Goal: Transaction & Acquisition: Purchase product/service

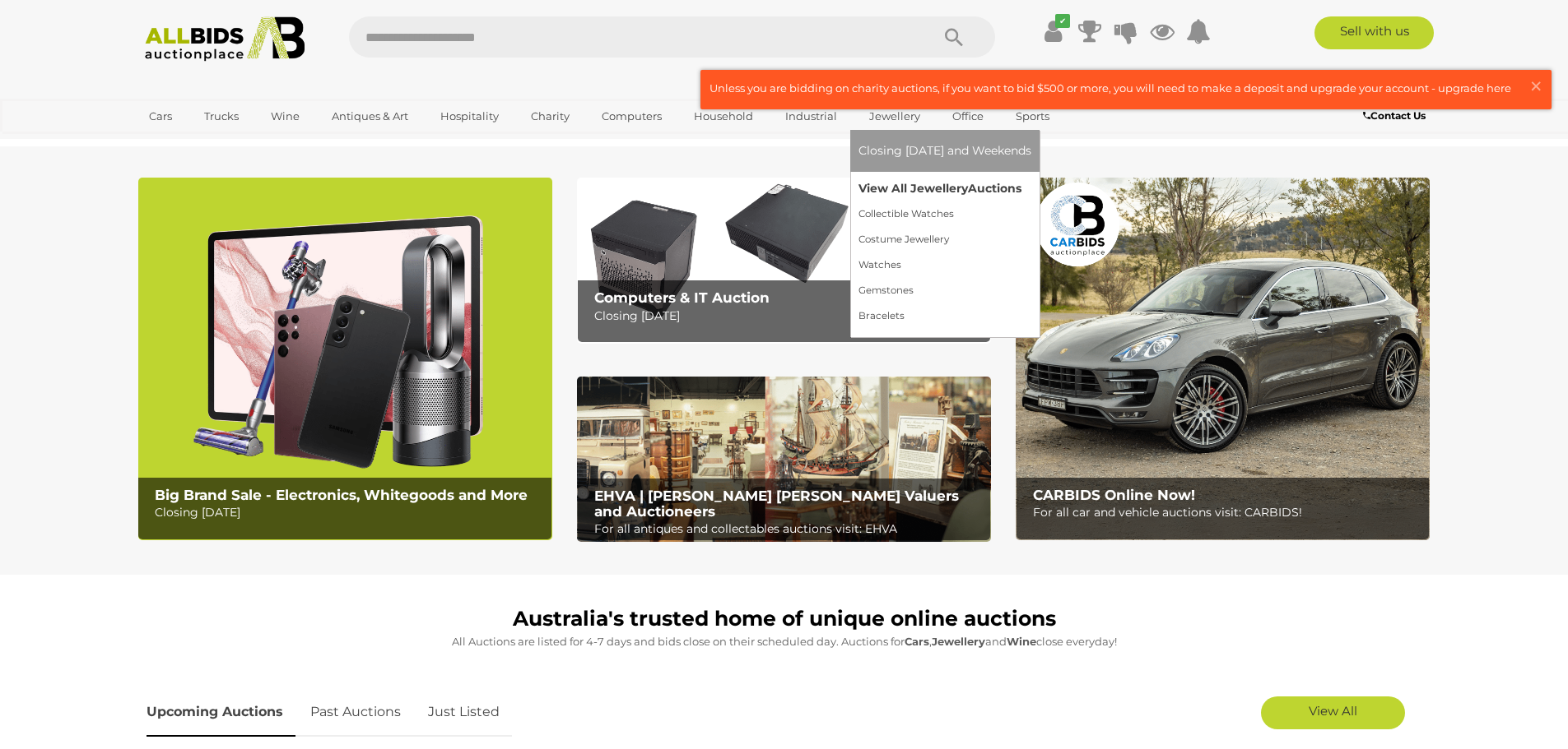
click at [879, 182] on link "View All Jewellery Auctions" at bounding box center [945, 188] width 173 height 26
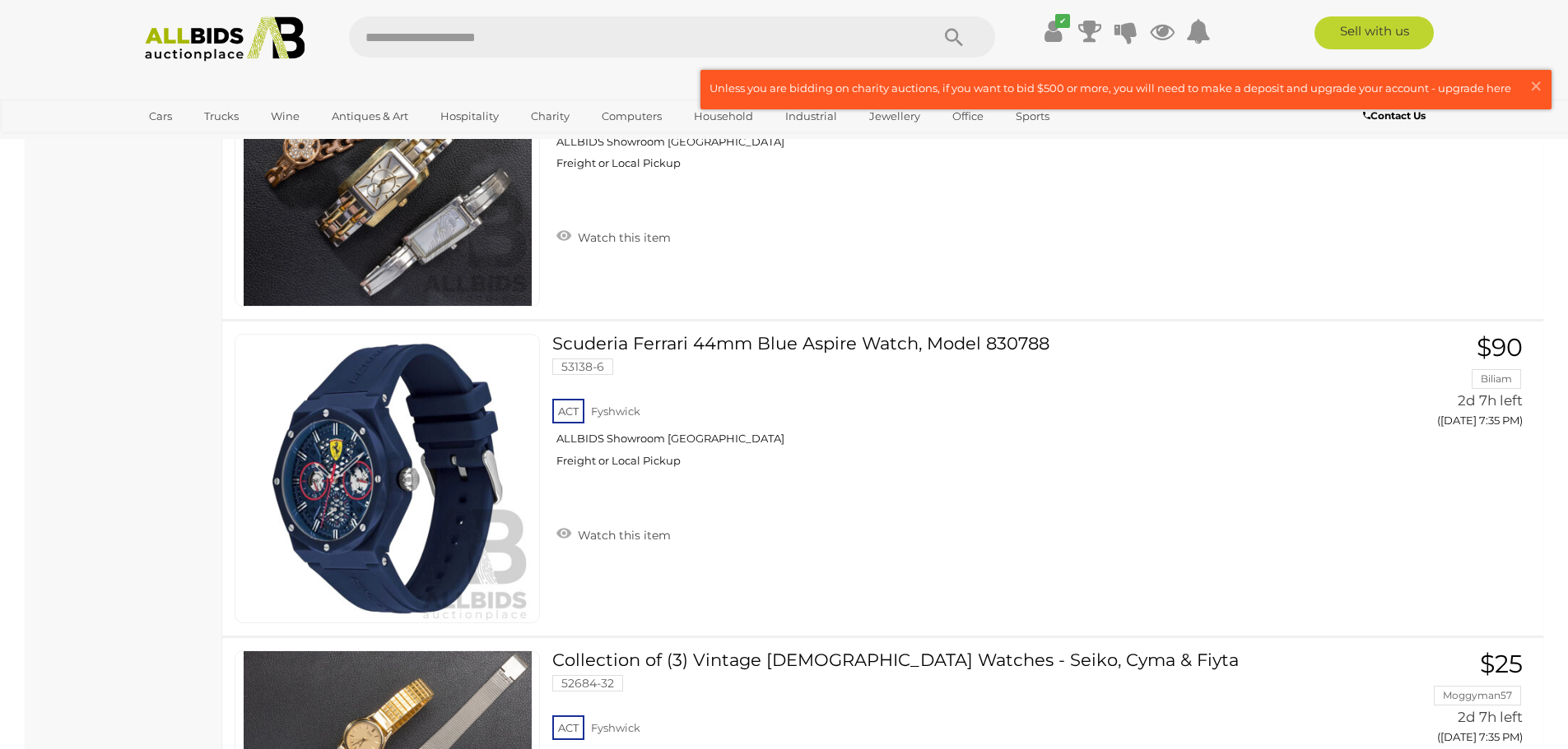
scroll to position [19281, 0]
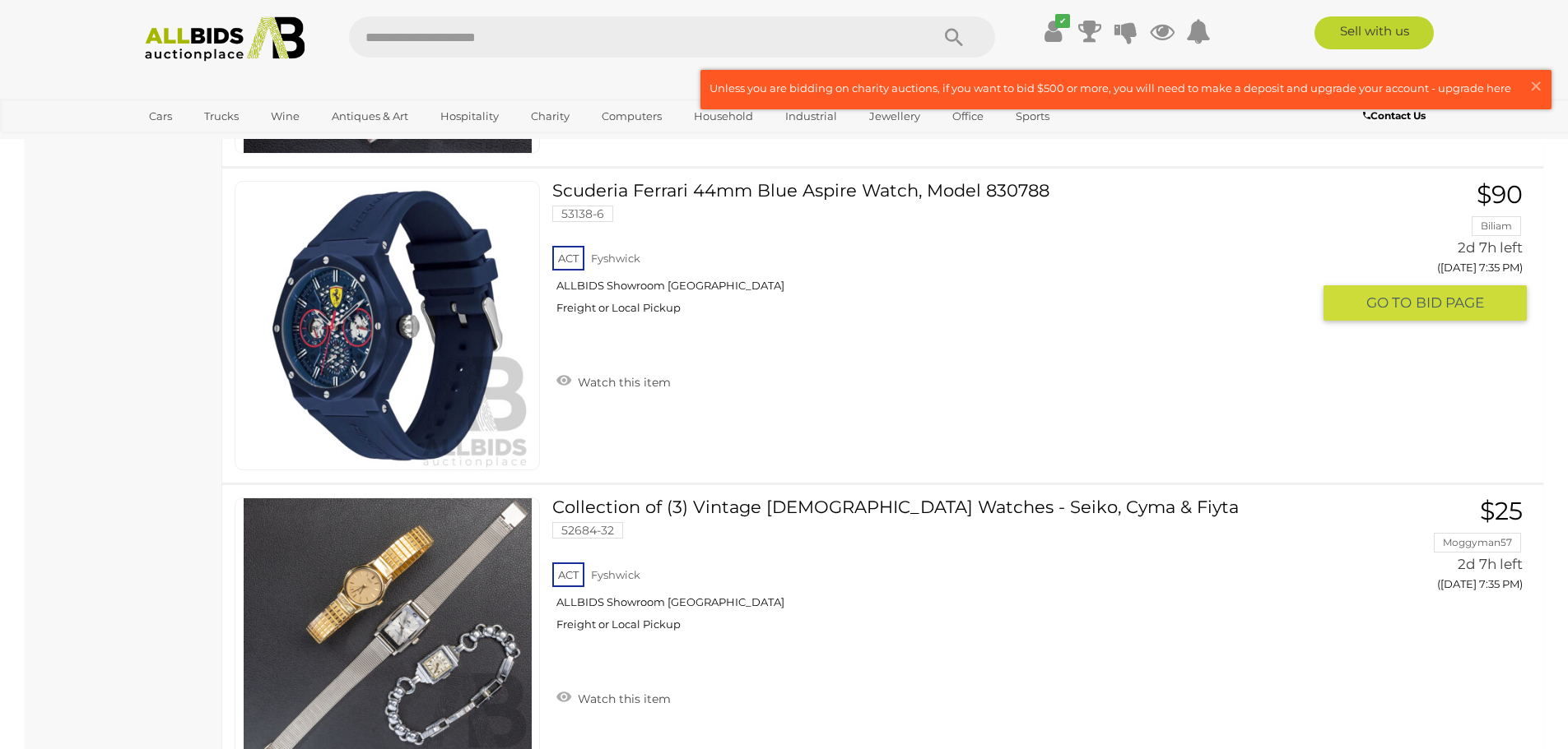
click at [1005, 186] on link "Scuderia Ferrari 44mm Blue Aspire Watch, Model 830788 53138-6 ACT Fyshwick" at bounding box center [937, 254] width 745 height 147
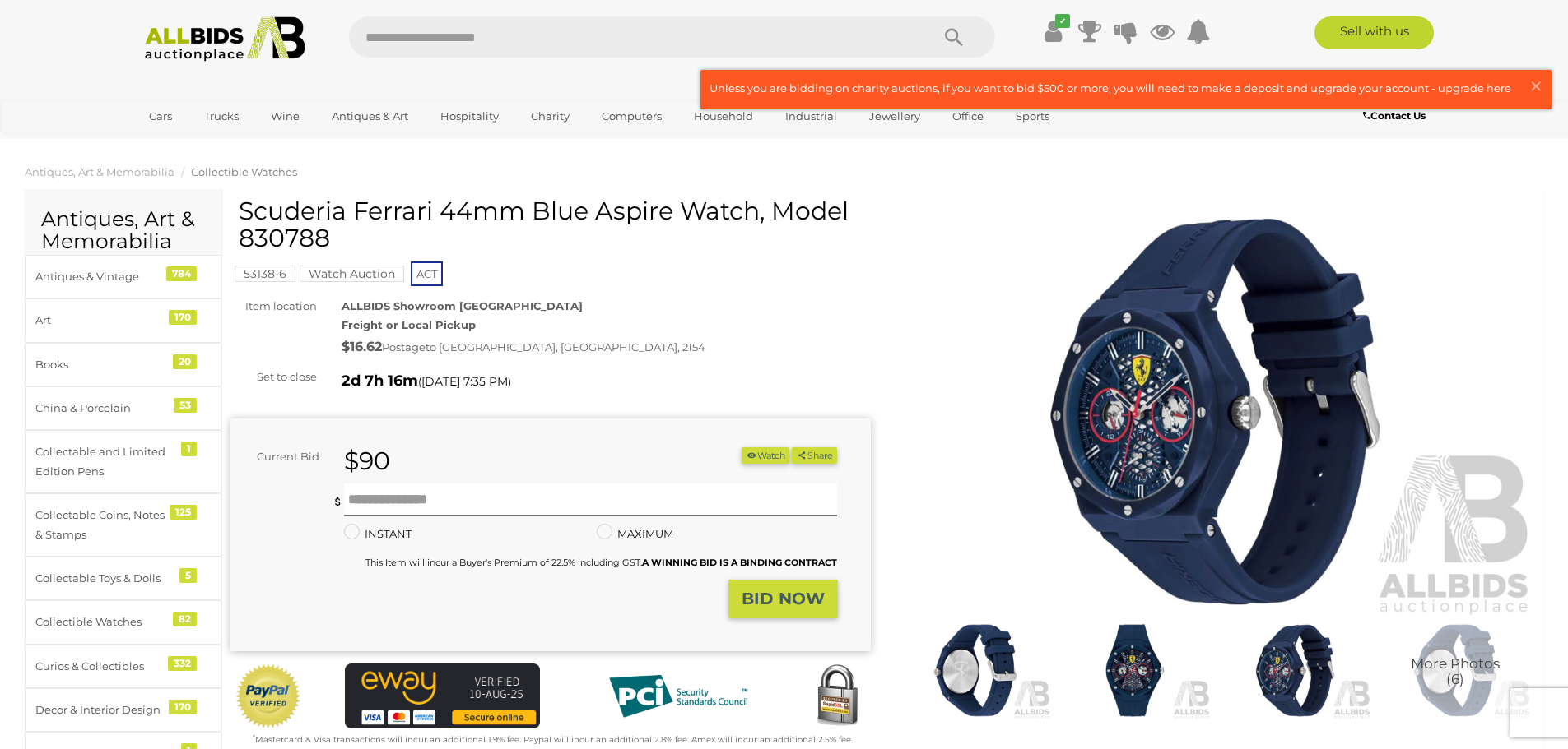
drag, startPoint x: 242, startPoint y: 213, endPoint x: 332, endPoint y: 237, distance: 93.1
click at [332, 237] on h1 "Scuderia Ferrari 44mm Blue Aspire Watch, Model 830788" at bounding box center [553, 225] width 628 height 54
copy h1 "Scuderia Ferrari 44mm Blue Aspire Watch, Model 830788"
click at [842, 378] on div "2d 7h 16m ( Tuesday 7:35 PM )" at bounding box center [606, 381] width 530 height 26
click at [758, 454] on button "Watch" at bounding box center [765, 456] width 48 height 17
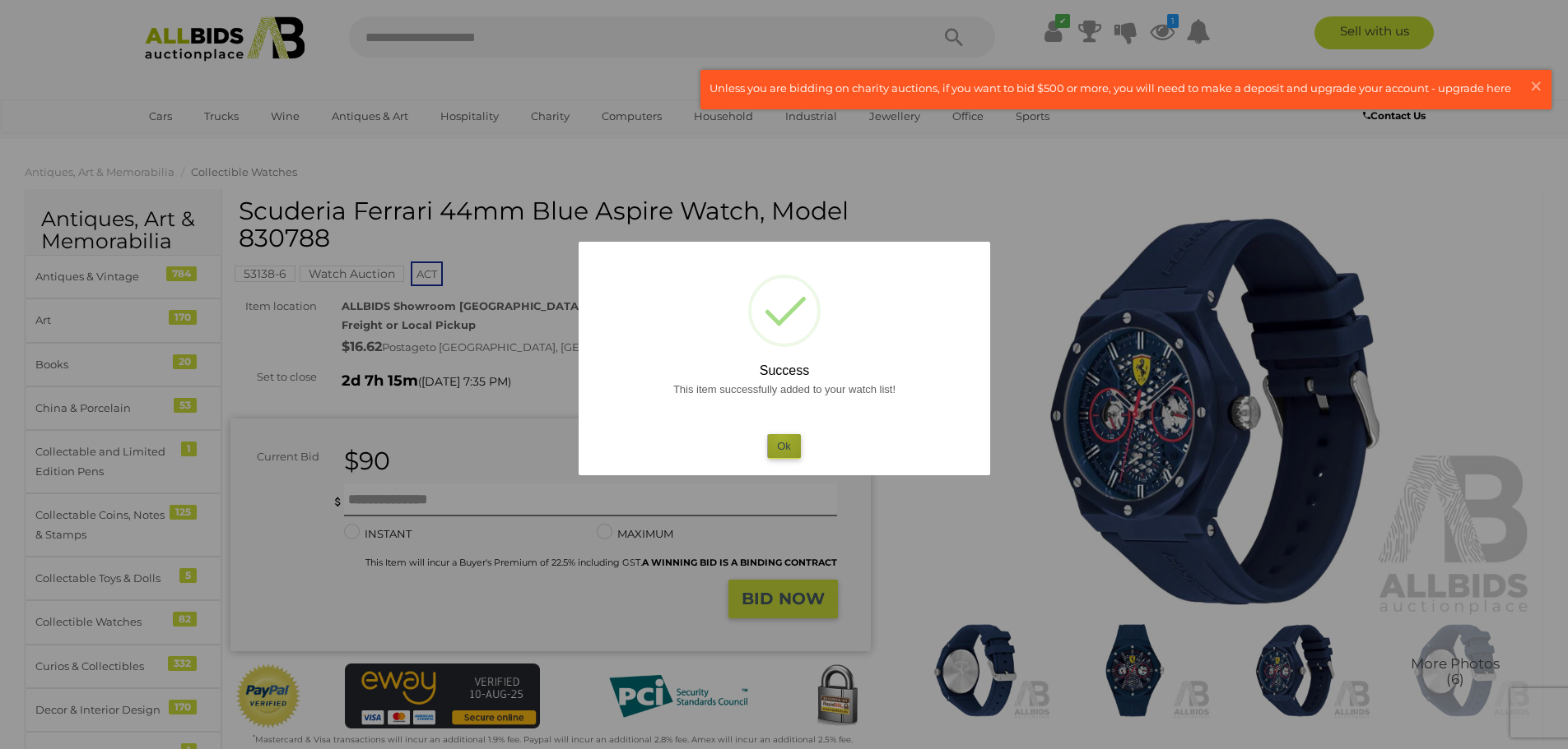
click at [782, 435] on button "Ok" at bounding box center [783, 446] width 34 height 24
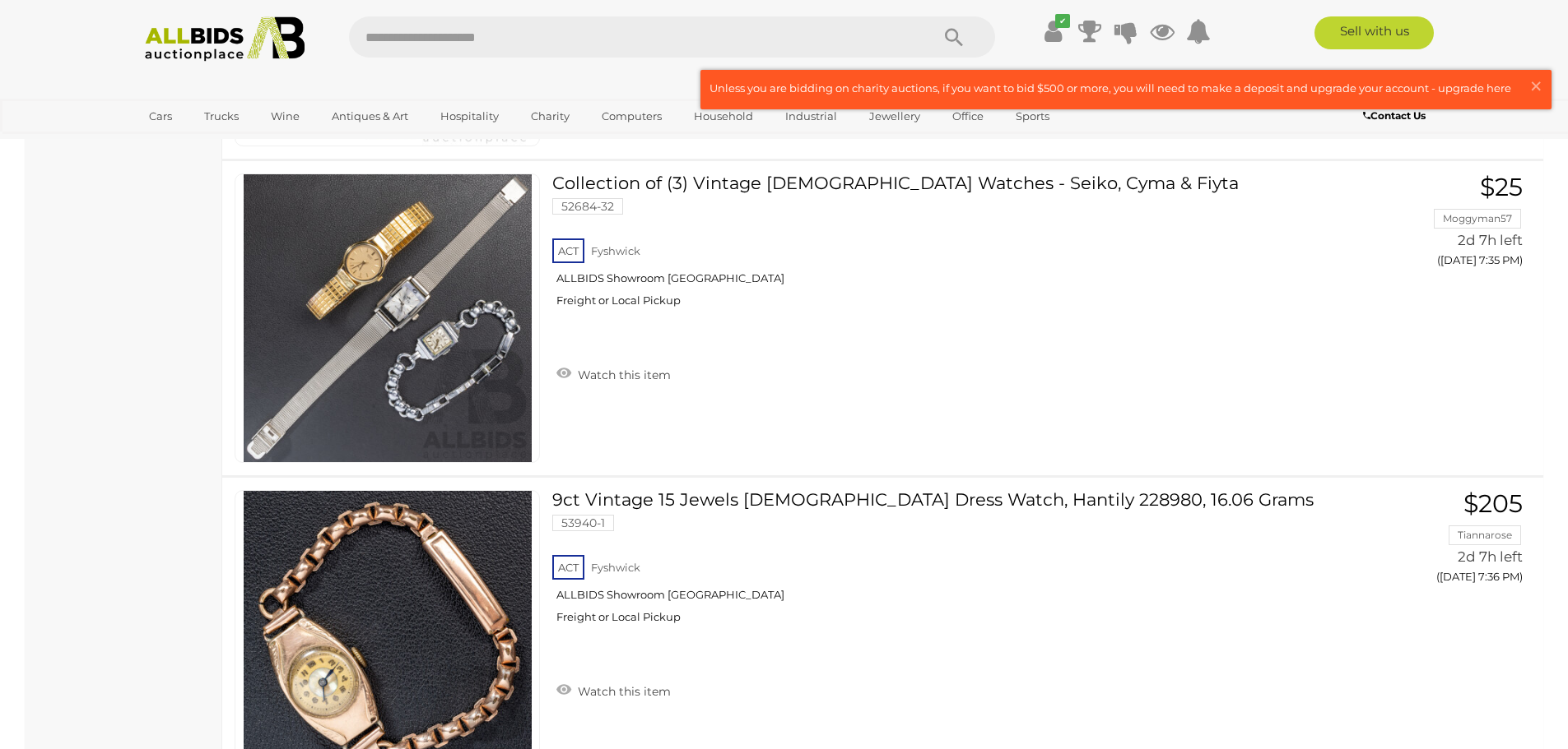
scroll to position [18952, 0]
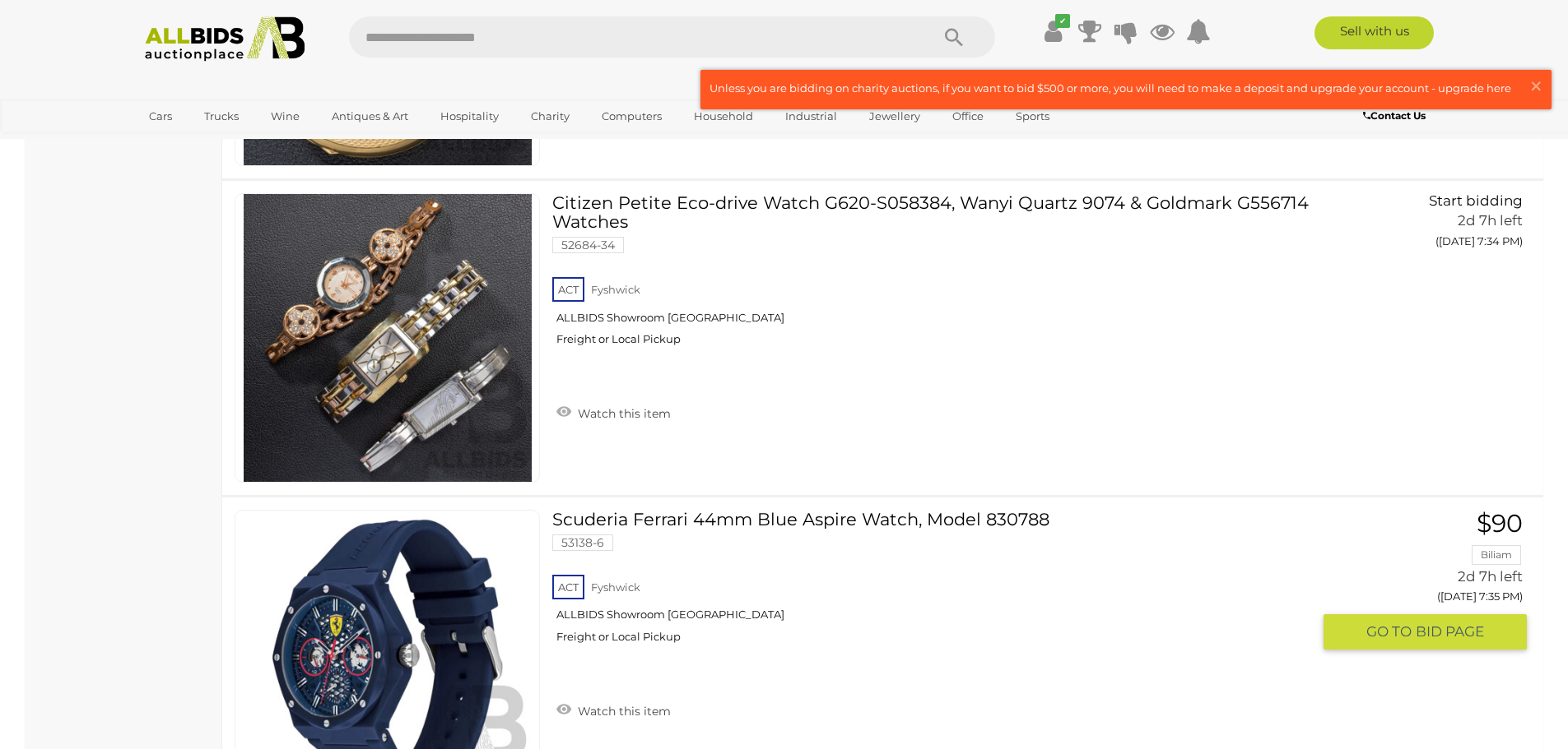
click at [747, 512] on link "Scuderia Ferrari 44mm Blue Aspire Watch, Model 830788 53138-6 ACT Fyshwick" at bounding box center [937, 584] width 745 height 147
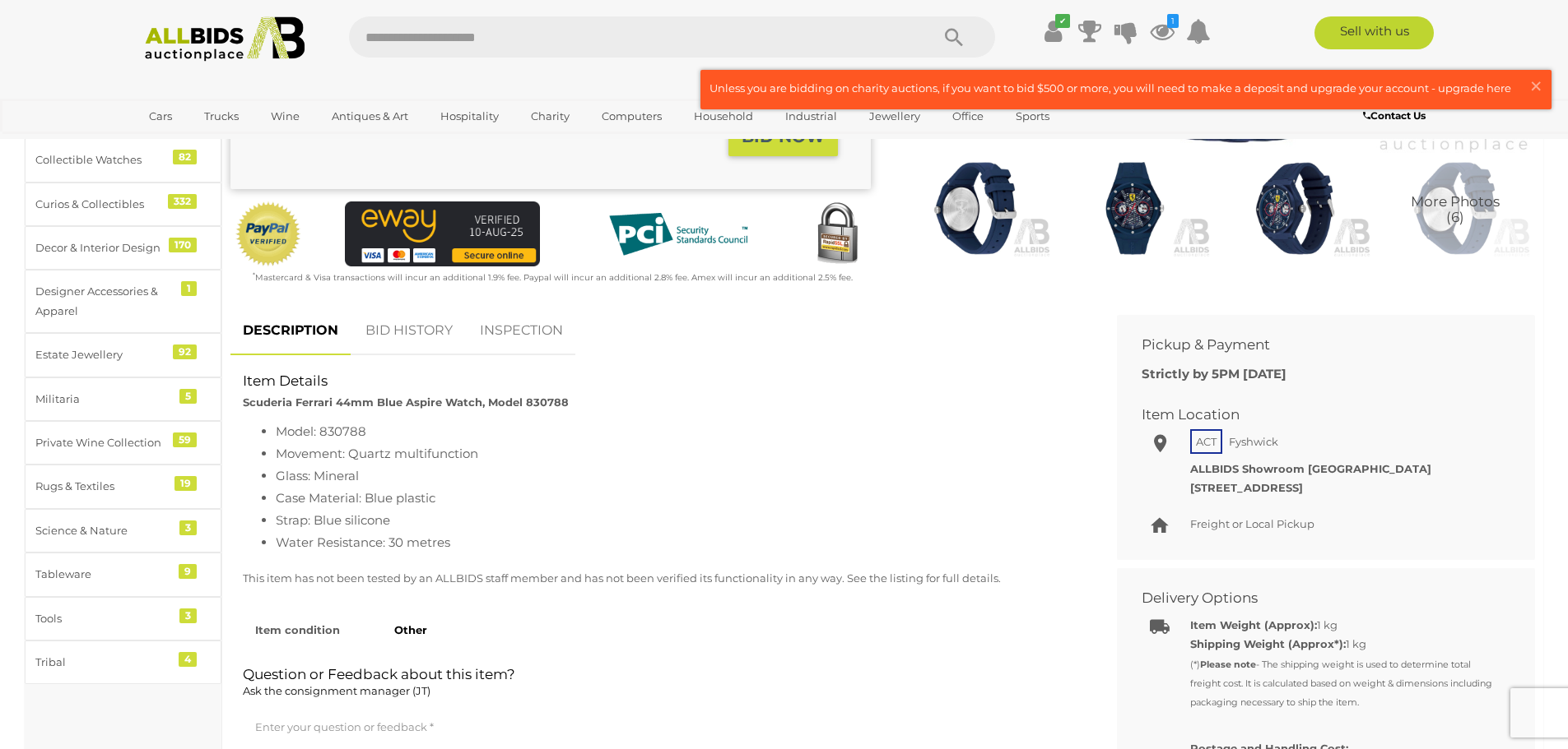
scroll to position [412, 0]
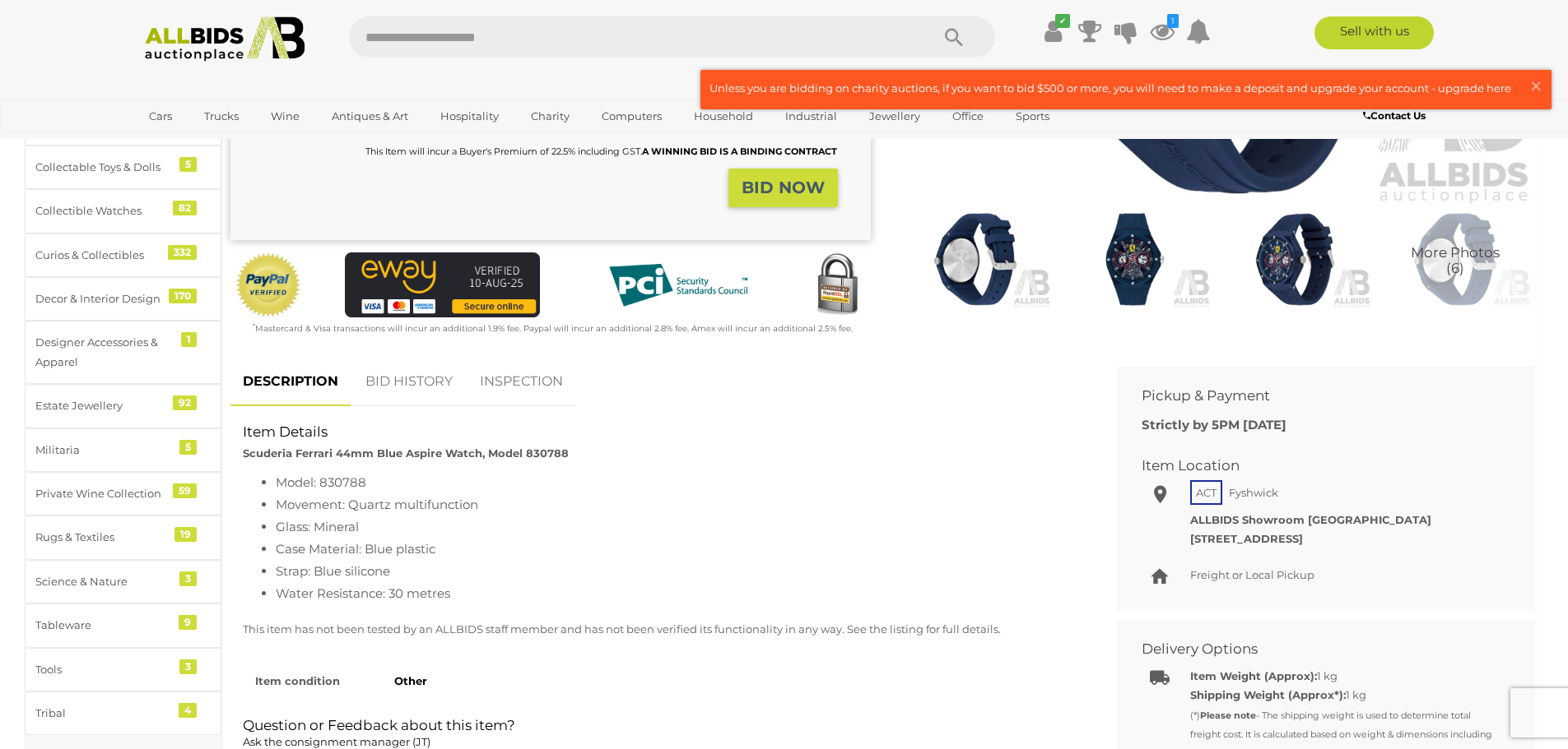
click at [427, 379] on link "BID HISTORY" at bounding box center [409, 382] width 112 height 49
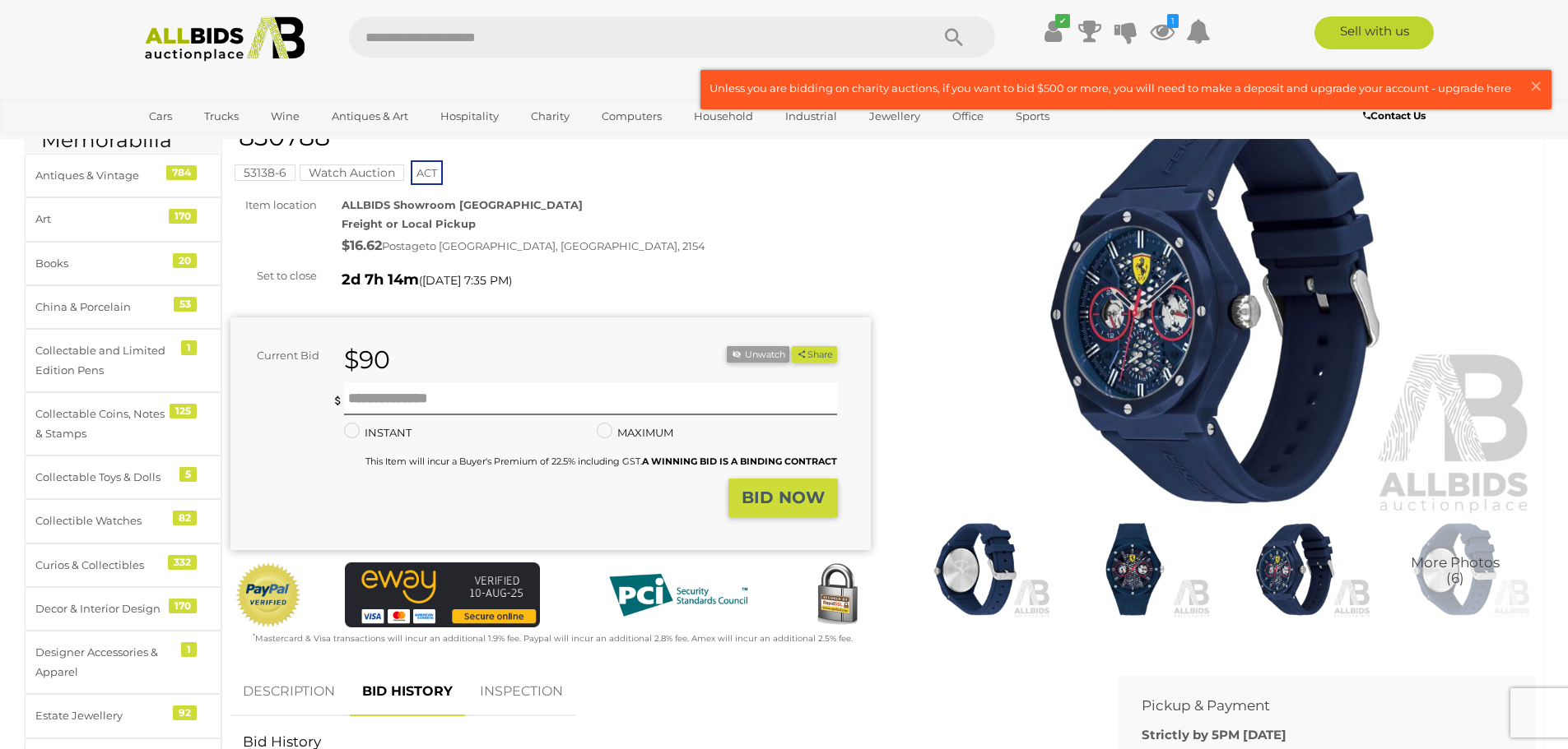
scroll to position [82, 0]
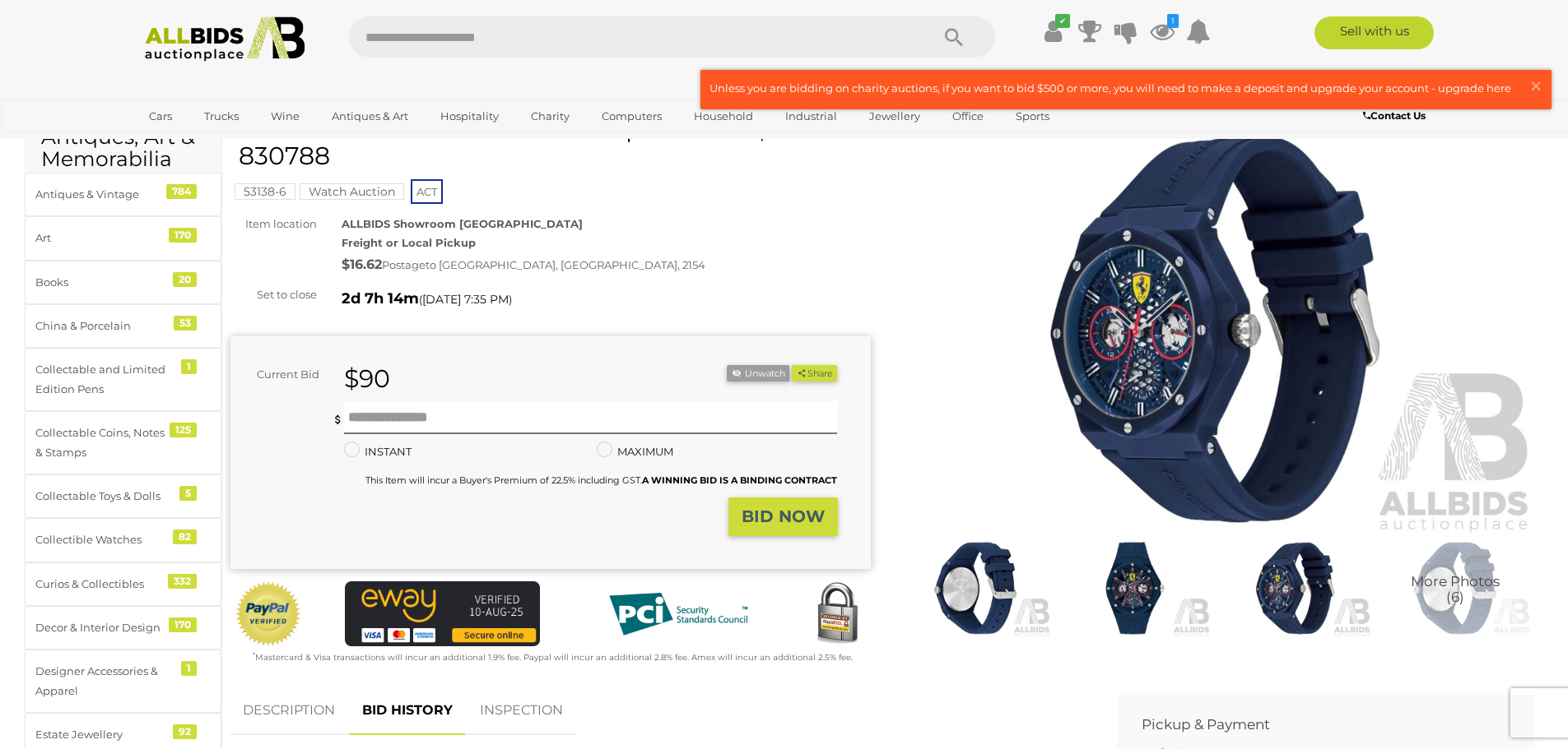
click at [370, 193] on mark "Watch Auction" at bounding box center [352, 192] width 105 height 16
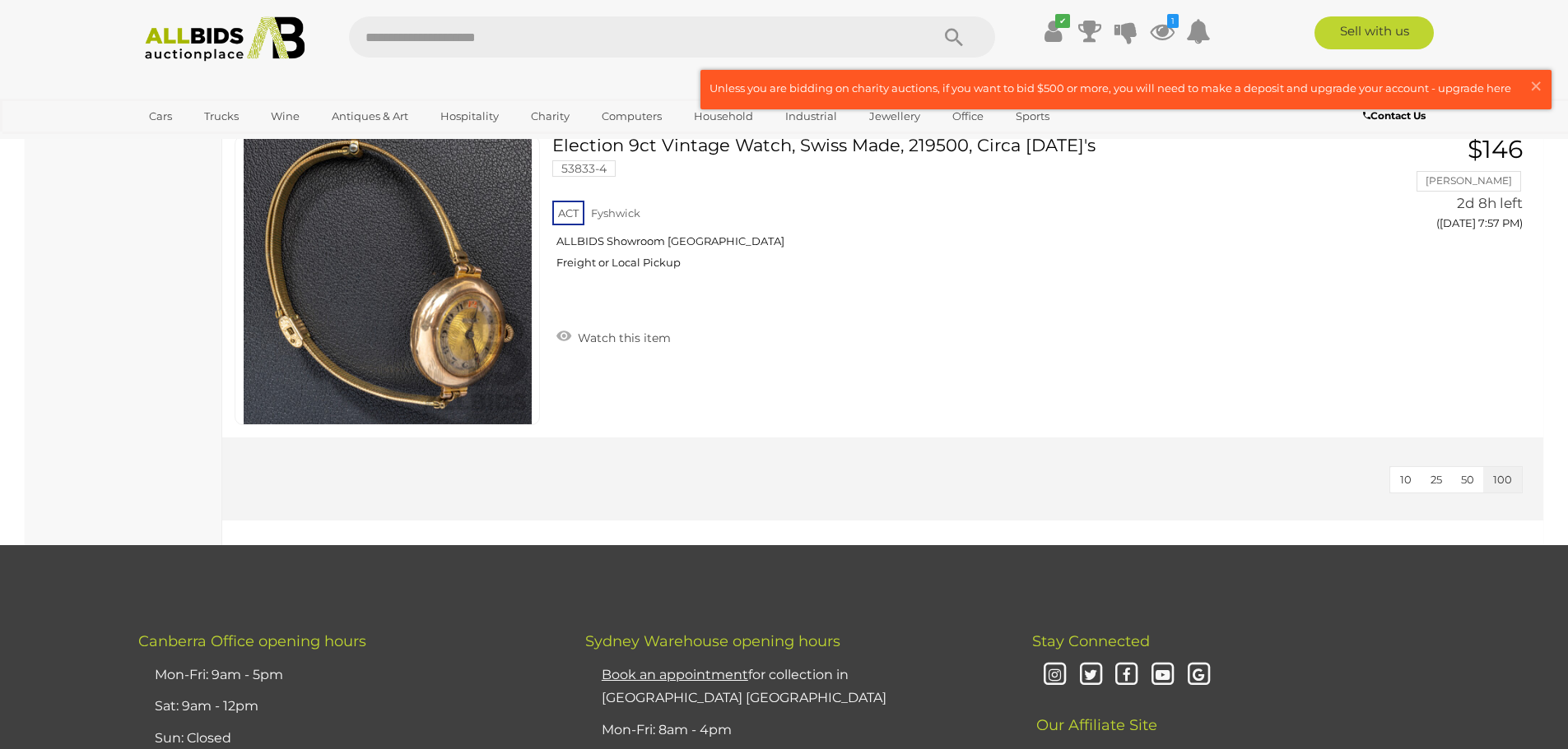
scroll to position [27394, 0]
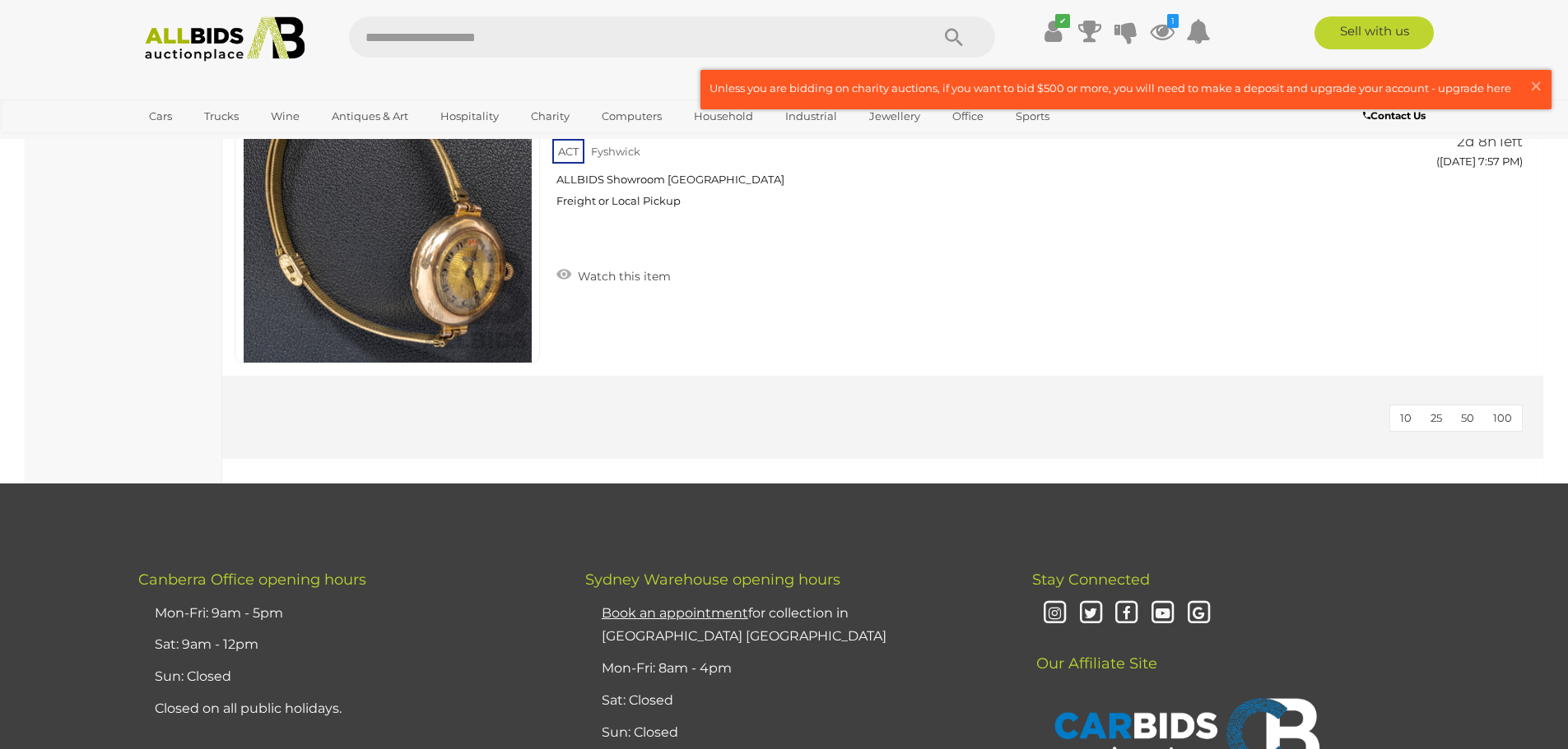
click at [1503, 423] on span "100" at bounding box center [1502, 418] width 19 height 13
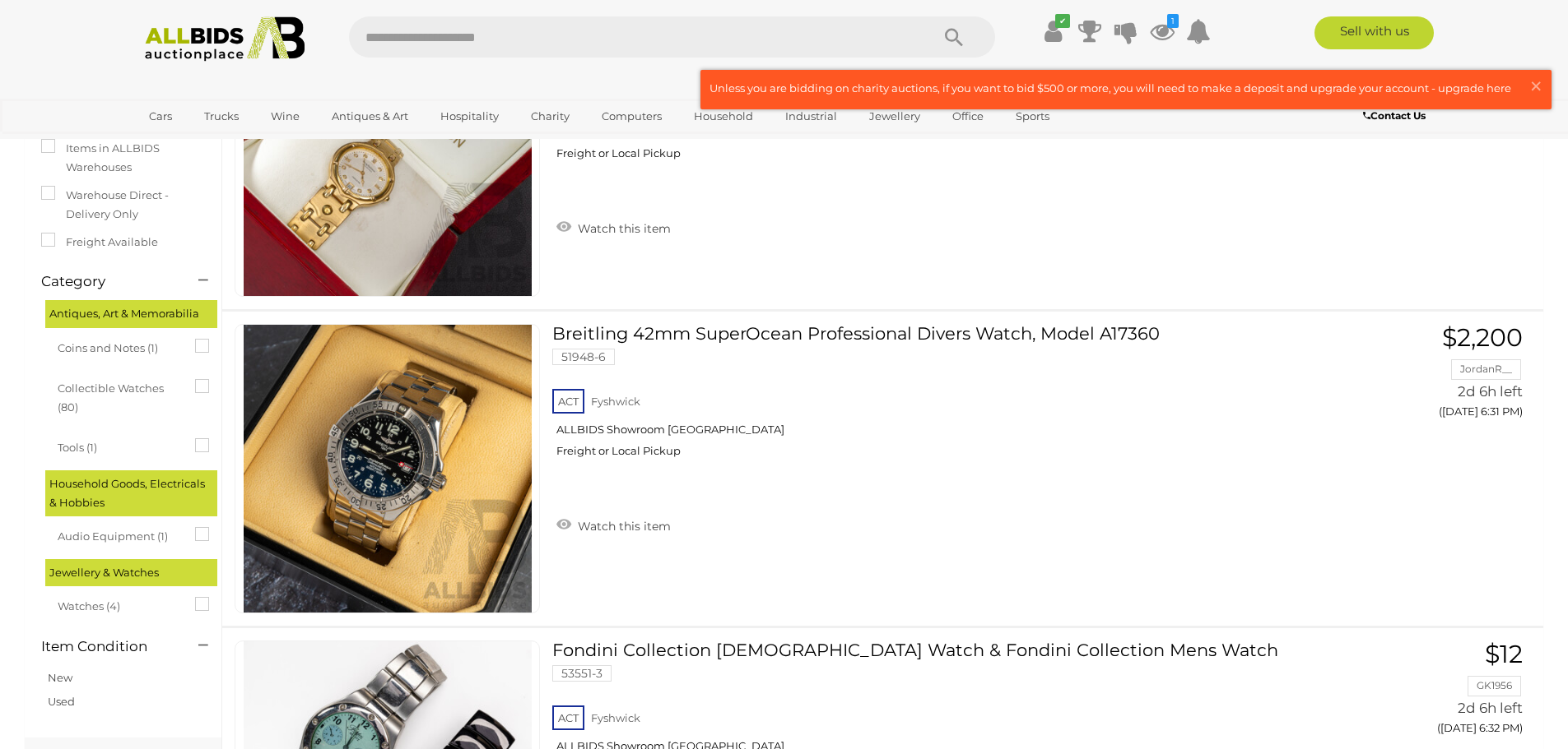
scroll to position [295, 0]
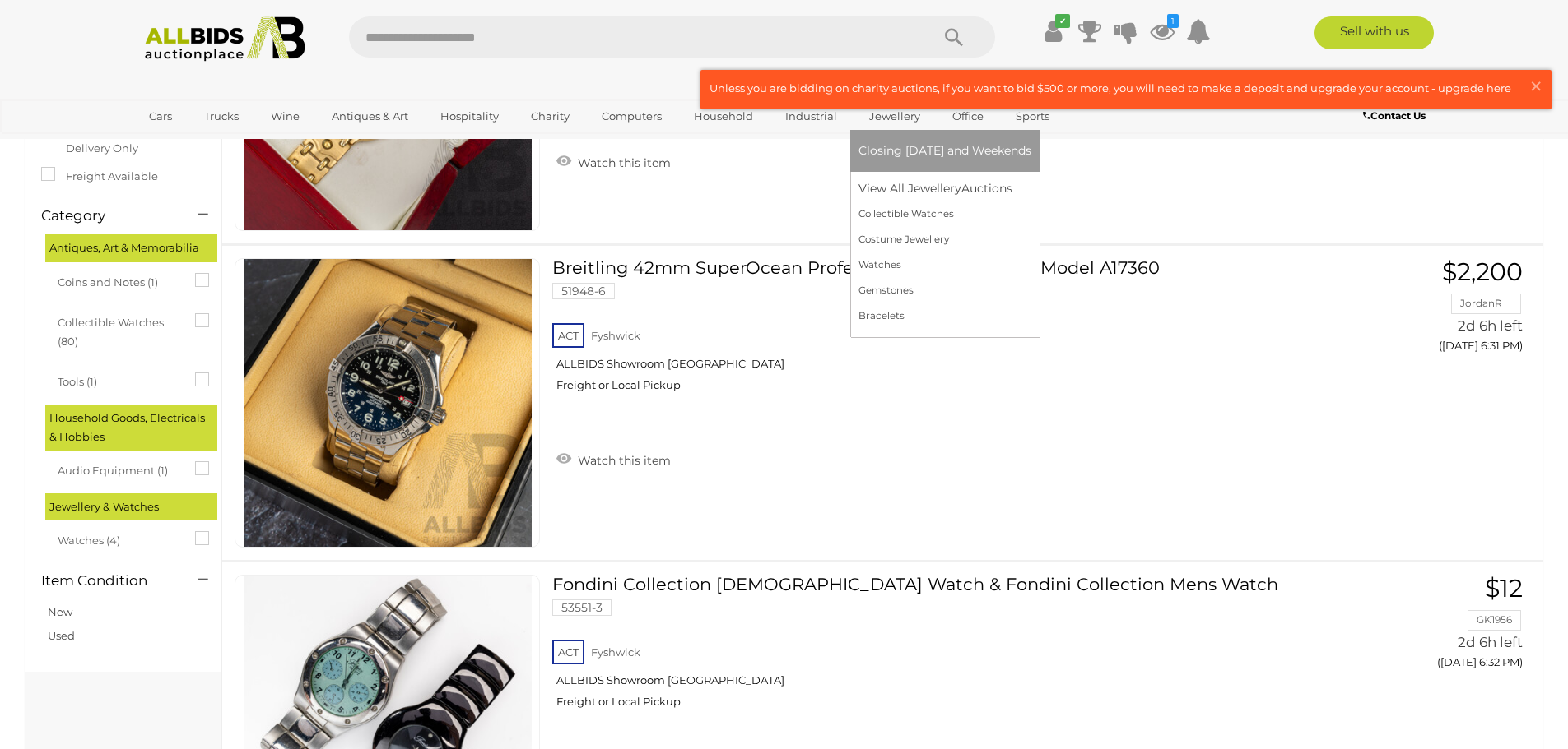
click at [903, 112] on link "Jewellery" at bounding box center [894, 116] width 72 height 27
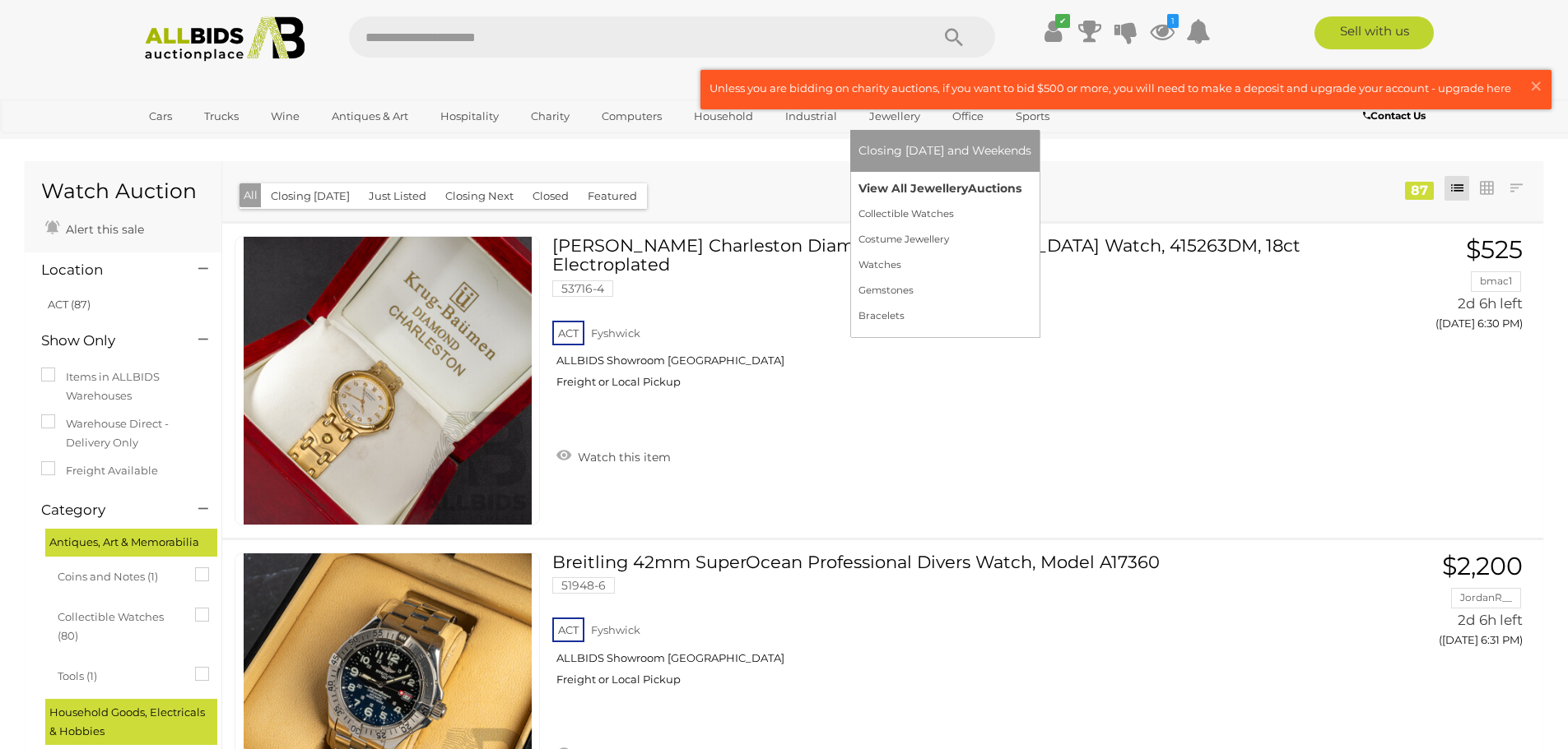
click at [877, 184] on link "View All Jewellery Auctions" at bounding box center [945, 188] width 173 height 26
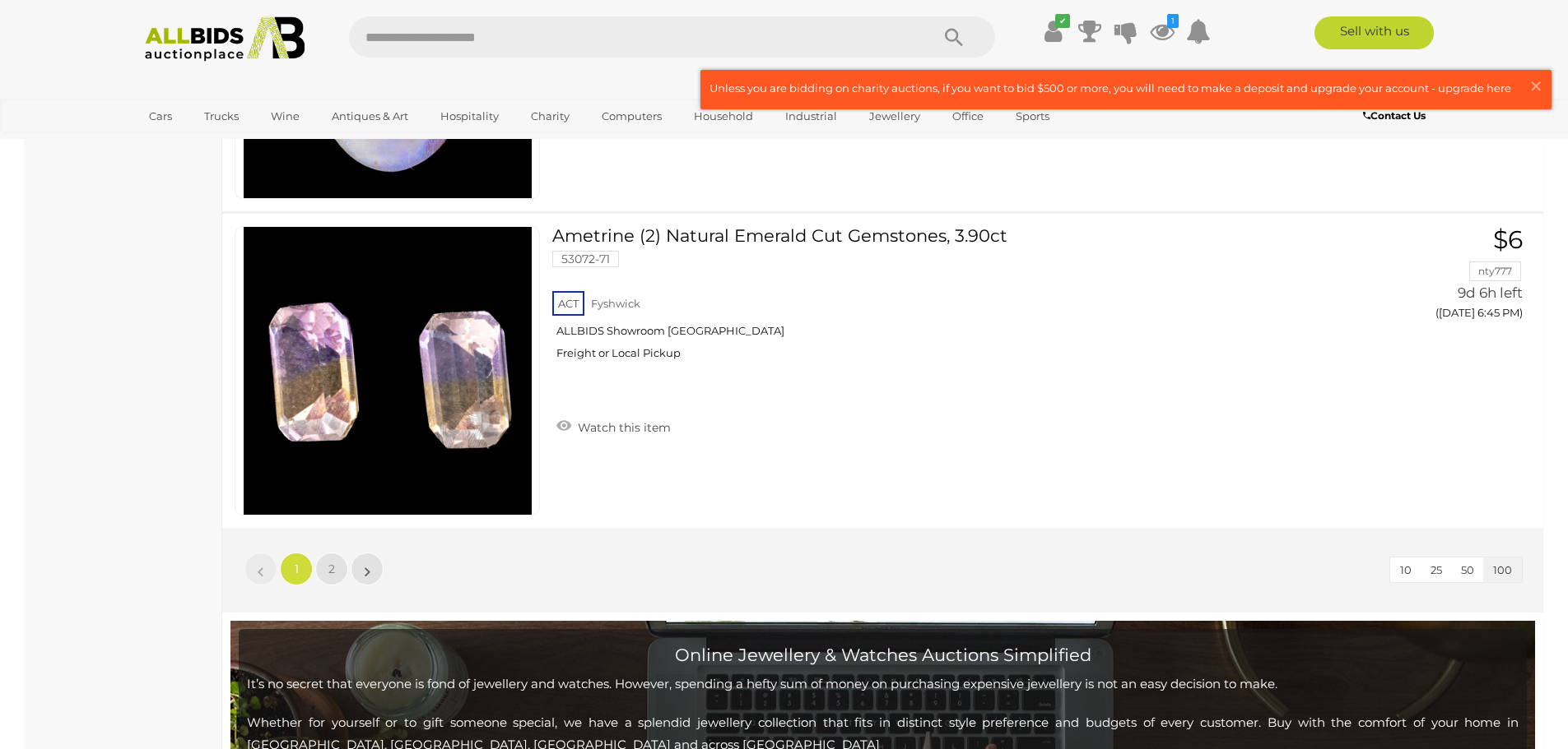
scroll to position [31624, 0]
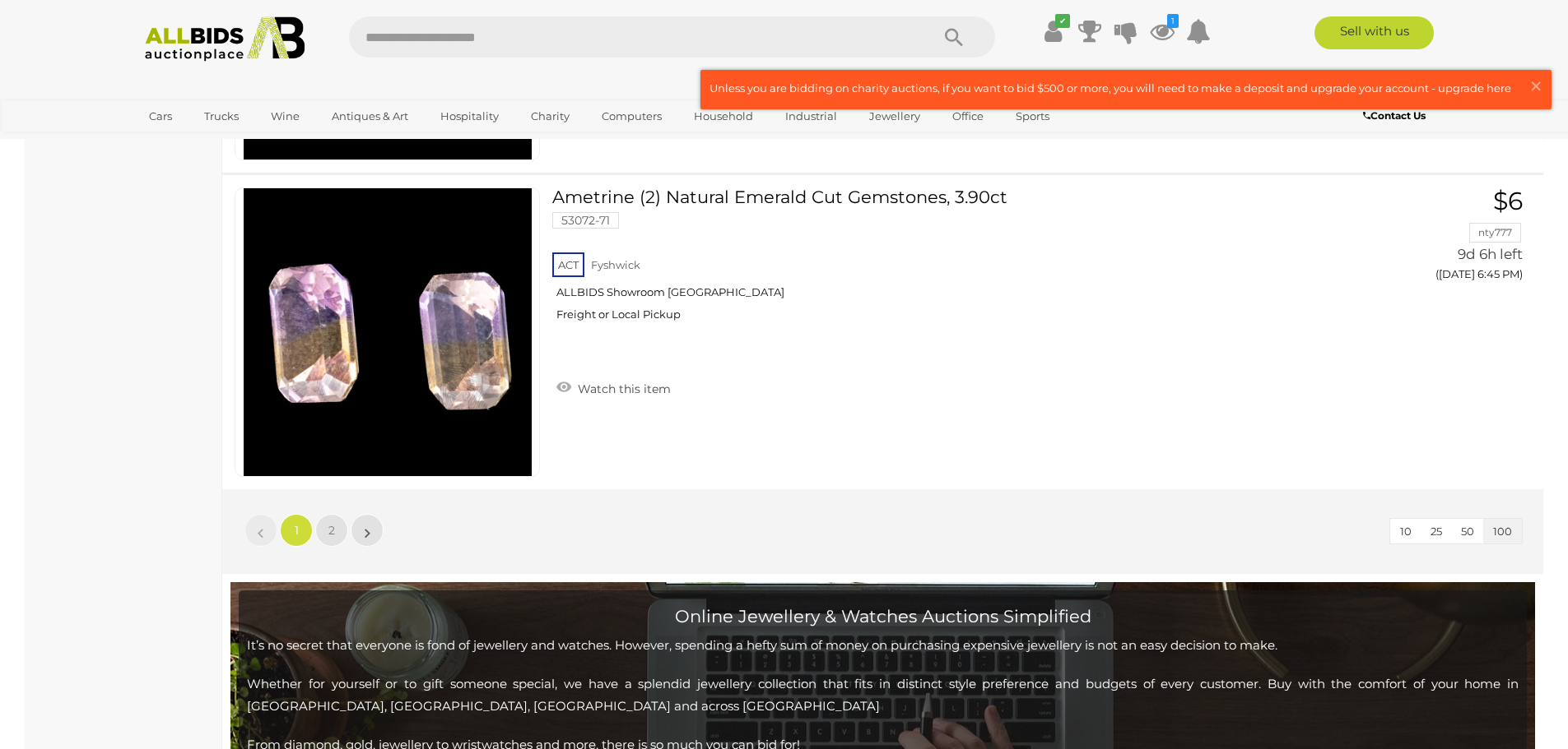
click at [366, 533] on li "»" at bounding box center [367, 531] width 32 height 33
click at [362, 532] on link "»" at bounding box center [367, 531] width 33 height 33
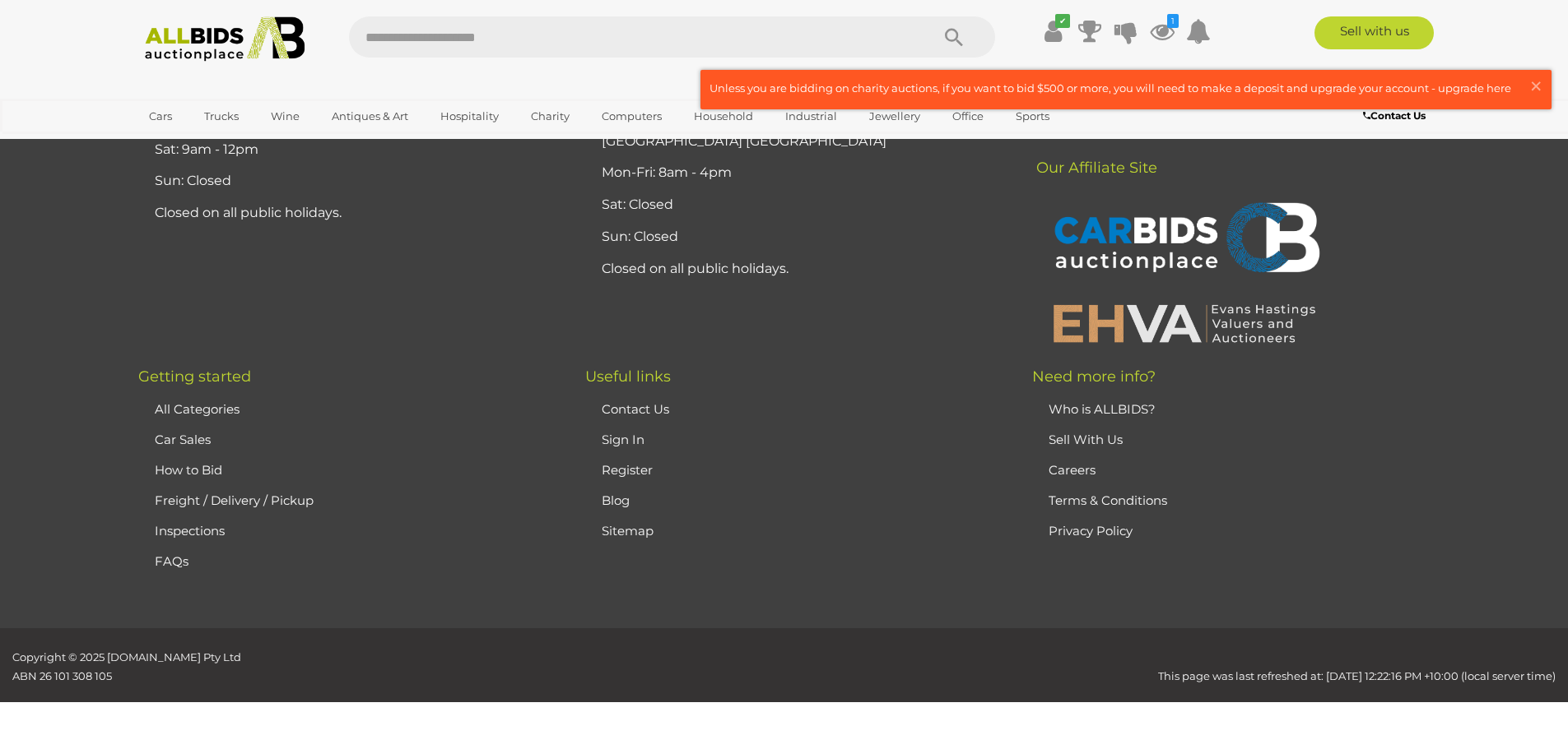
scroll to position [284, 0]
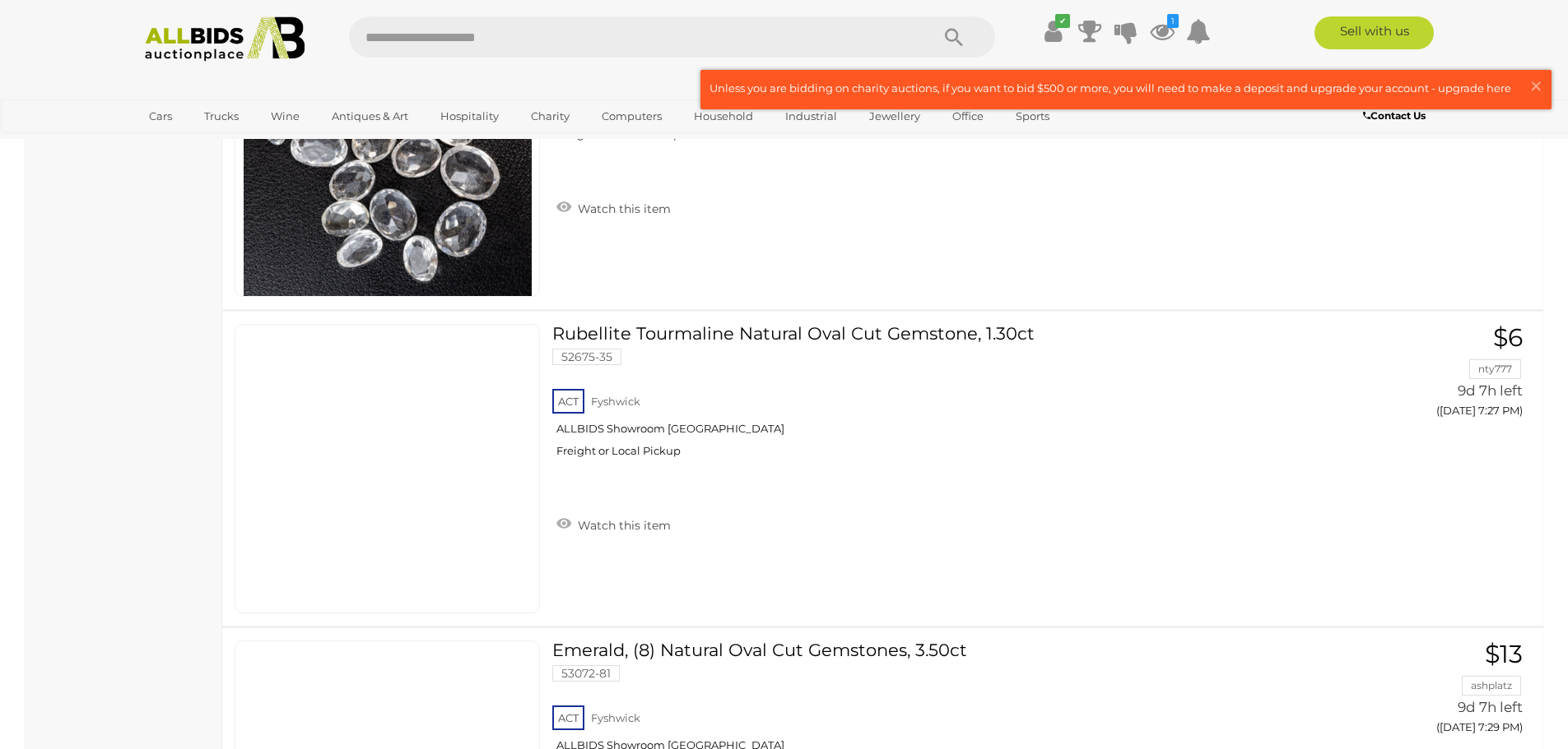
scroll to position [12829, 0]
